Goal: Communication & Community: Answer question/provide support

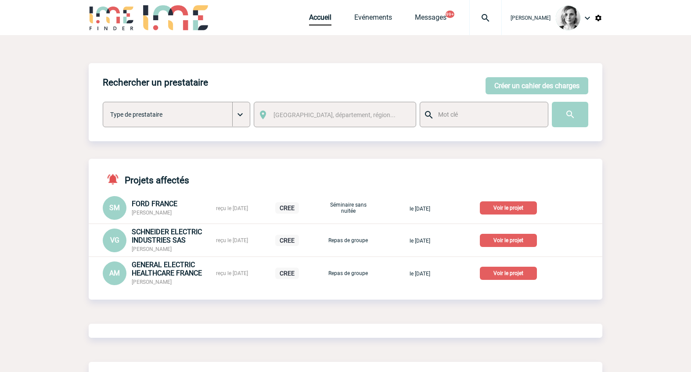
click at [501, 19] on img at bounding box center [486, 18] width 32 height 11
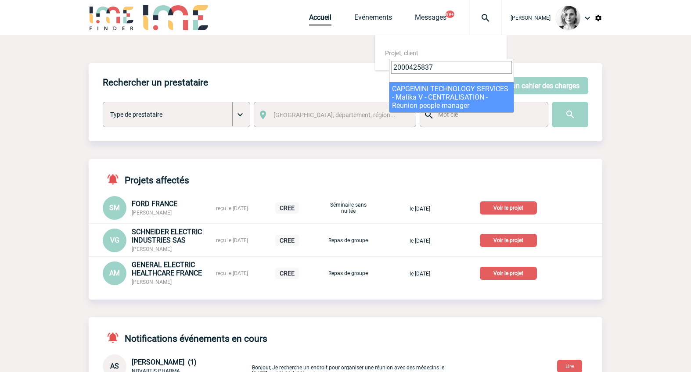
type input "2000425837"
select select "25338"
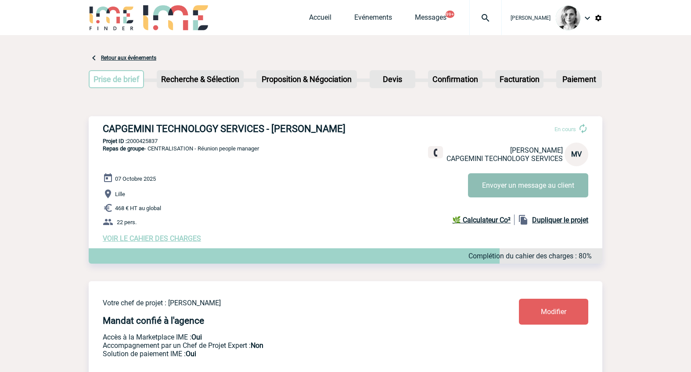
click at [512, 180] on button "Envoyer un message au client" at bounding box center [528, 185] width 120 height 24
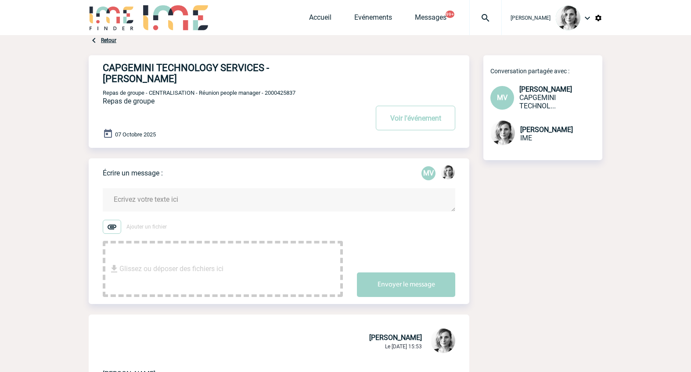
scroll to position [110, 0]
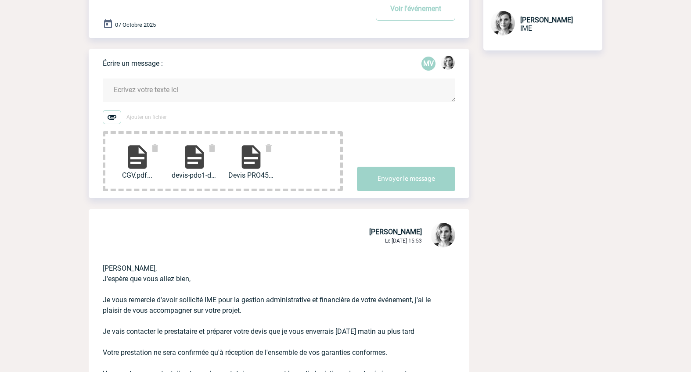
click at [118, 89] on textarea at bounding box center [279, 90] width 352 height 23
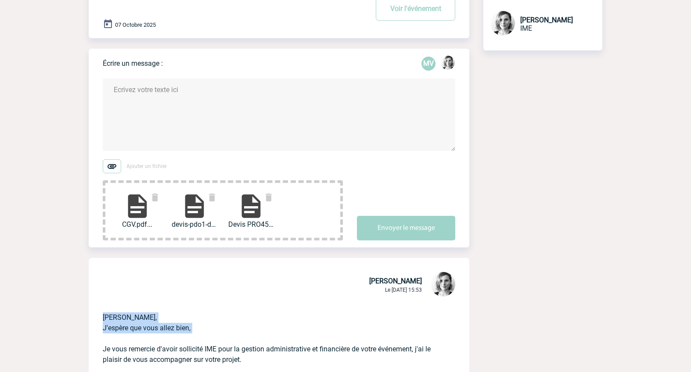
drag, startPoint x: 228, startPoint y: 336, endPoint x: 102, endPoint y: 316, distance: 127.6
copy p "Bonjour Malika, J'espère que vous allez bien,"
click at [144, 102] on textarea at bounding box center [279, 115] width 352 height 72
paste textarea "Bonjour Malika, J'espère que vous allez bien,"
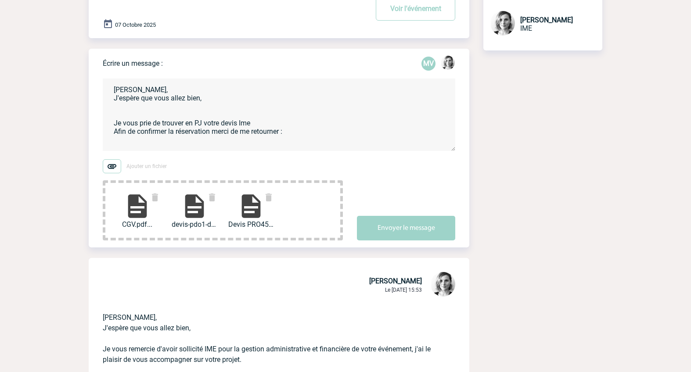
paste textarea "Le Devis tamponné, signé avec mention " Bon pour accord " - Votre bon de comman…"
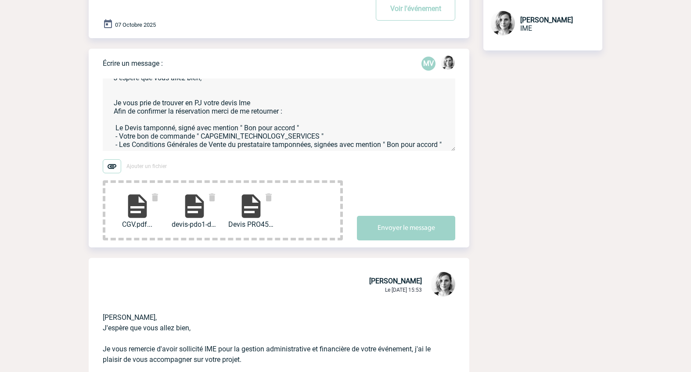
scroll to position [43, 0]
click at [120, 112] on textarea "Bonjour Malika, J'espère que vous allez bien, Je vous prie de trouver en PJ vot…" at bounding box center [279, 115] width 352 height 72
click at [119, 112] on textarea "Bonjour Malika, J'espère que vous allez bien, Je vous prie de trouver en PJ vot…" at bounding box center [279, 115] width 352 height 72
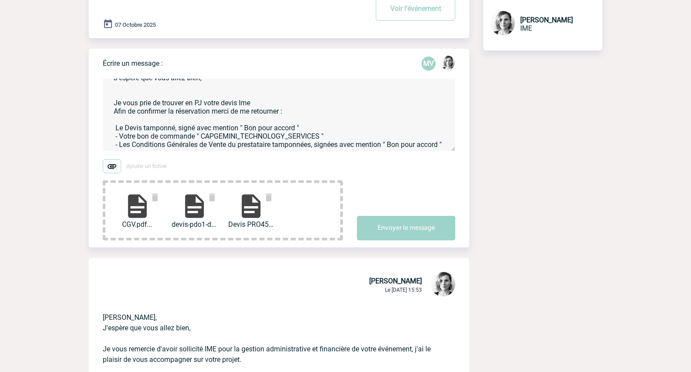
click at [119, 113] on textarea "Bonjour Malika, J'espère que vous allez bien, Je vous prie de trouver en PJ vot…" at bounding box center [279, 115] width 352 height 72
drag, startPoint x: 121, startPoint y: 114, endPoint x: 109, endPoint y: 111, distance: 11.8
click at [109, 111] on textarea "Bonjour Malika, J'espère que vous allez bien, Je vous prie de trouver en PJ vot…" at bounding box center [279, 115] width 352 height 72
click at [110, 108] on textarea "Bonjour Malika, J'espère que vous allez bien, Je vous prie de trouver en PJ vot…" at bounding box center [279, 115] width 352 height 72
paste textarea "-"
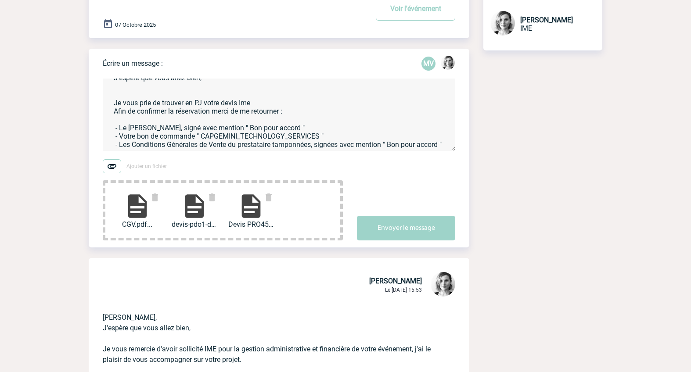
click at [182, 141] on textarea "Bonjour Malika, J'espère que vous allez bien, Je vous prie de trouver en PJ vot…" at bounding box center [279, 115] width 352 height 72
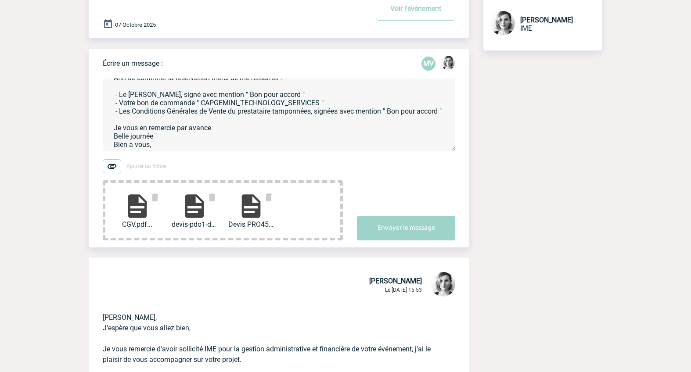
scroll to position [68, 0]
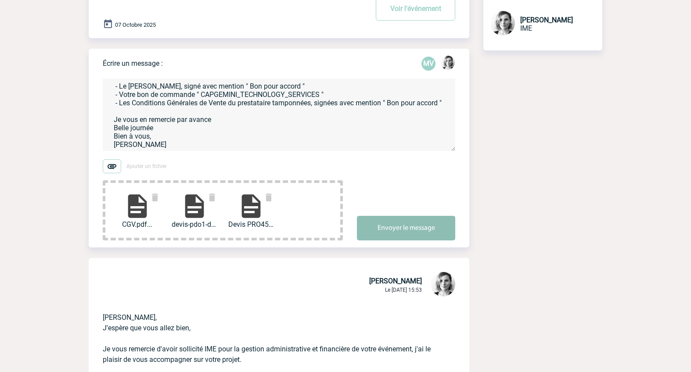
type textarea "Bonjour Malika, J'espère que vous allez bien, Je vous prie de trouver en PJ vot…"
click at [424, 228] on button "Envoyer le message" at bounding box center [406, 228] width 98 height 25
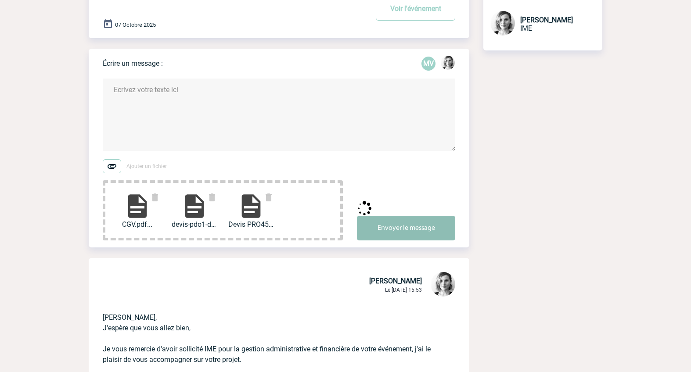
scroll to position [0, 0]
